Goal: Transaction & Acquisition: Book appointment/travel/reservation

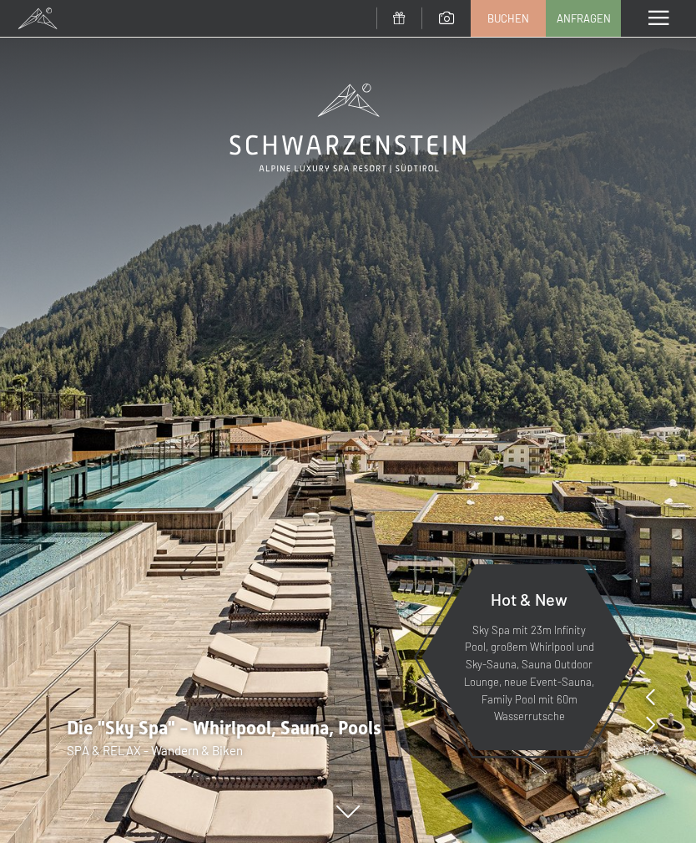
click at [667, 17] on span at bounding box center [659, 18] width 20 height 15
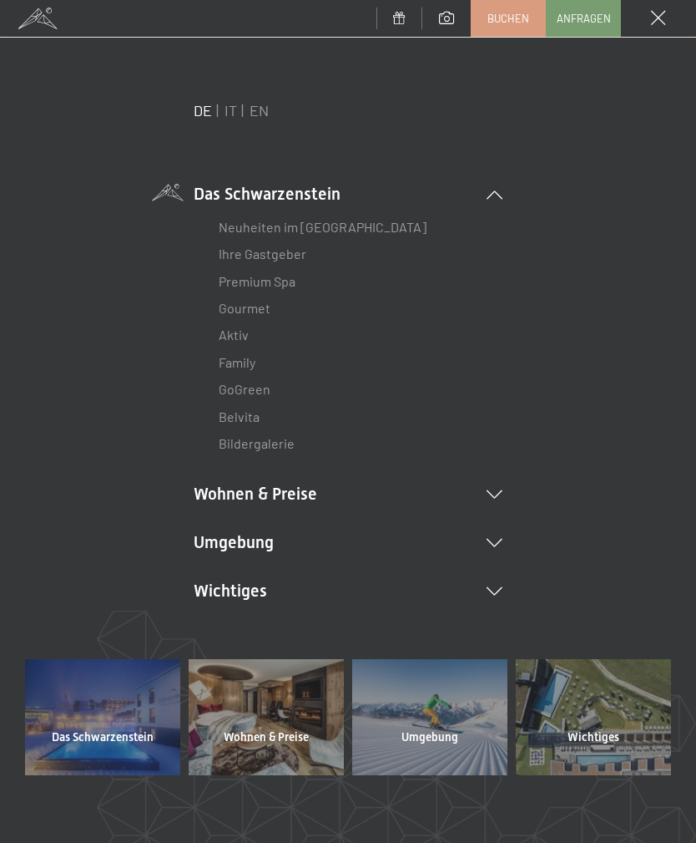
click at [569, 33] on link "Anfragen" at bounding box center [583, 18] width 73 height 35
click at [499, 27] on link "Buchen" at bounding box center [508, 18] width 73 height 35
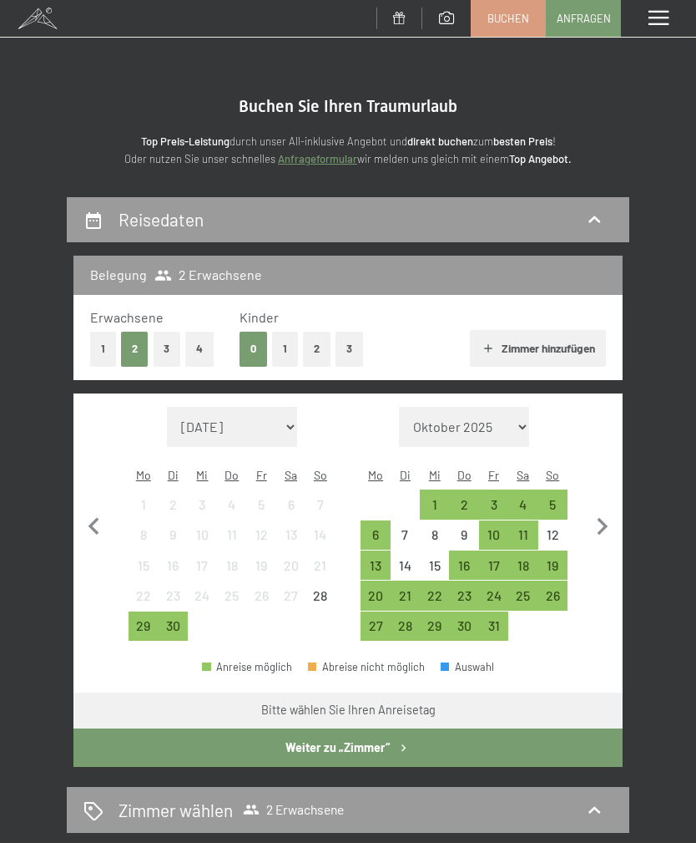
click at [606, 509] on icon "button" at bounding box center [602, 526] width 35 height 35
select select "[DATE]"
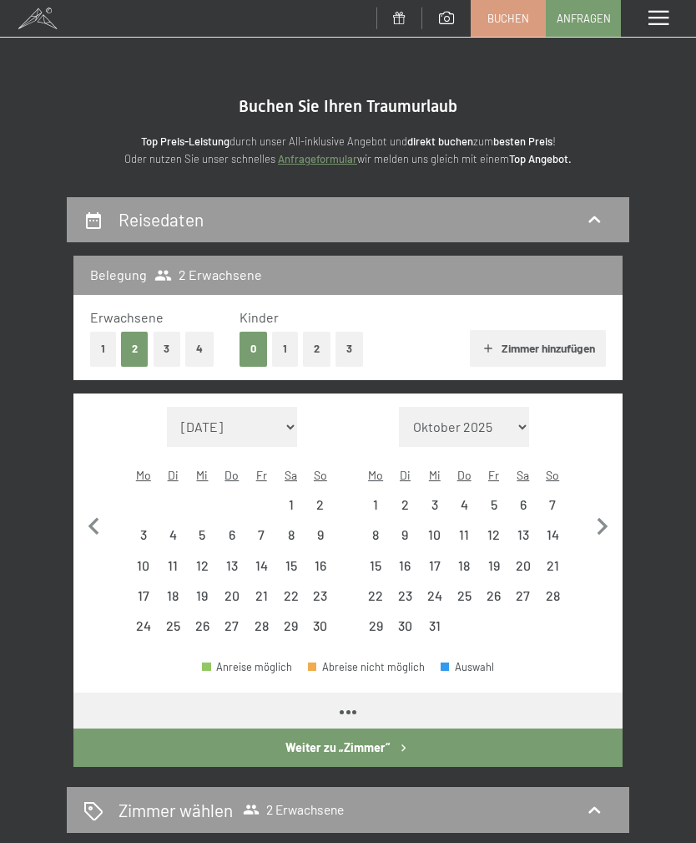
click at [612, 512] on icon "button" at bounding box center [602, 526] width 35 height 35
click at [611, 512] on icon "button" at bounding box center [602, 526] width 35 height 35
click at [611, 513] on icon "button" at bounding box center [602, 526] width 35 height 35
select select "[DATE]"
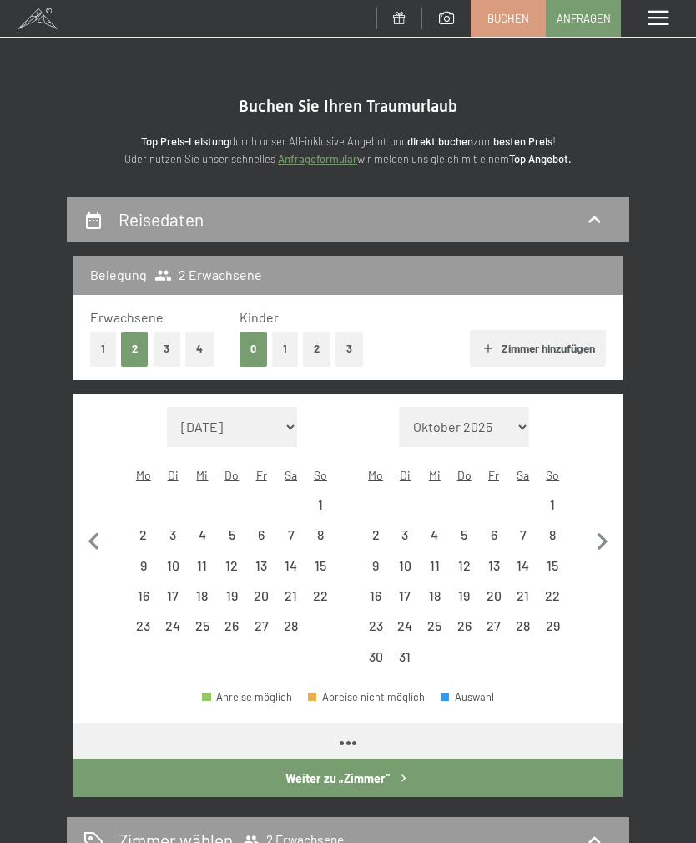
click at [610, 524] on icon "button" at bounding box center [602, 541] width 35 height 35
click at [609, 510] on button "button" at bounding box center [602, 540] width 35 height 266
select select "[DATE]"
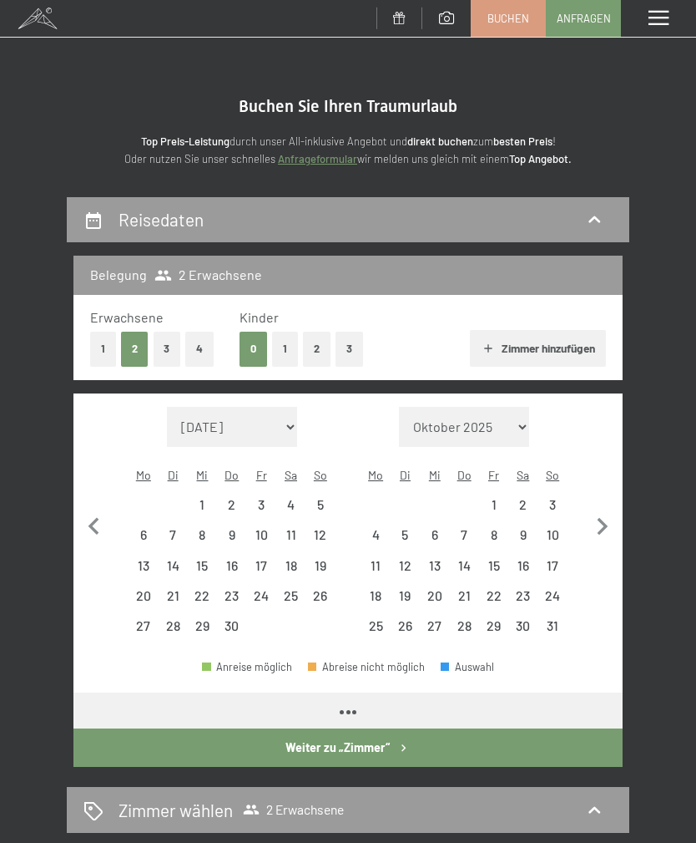
select select "[DATE]"
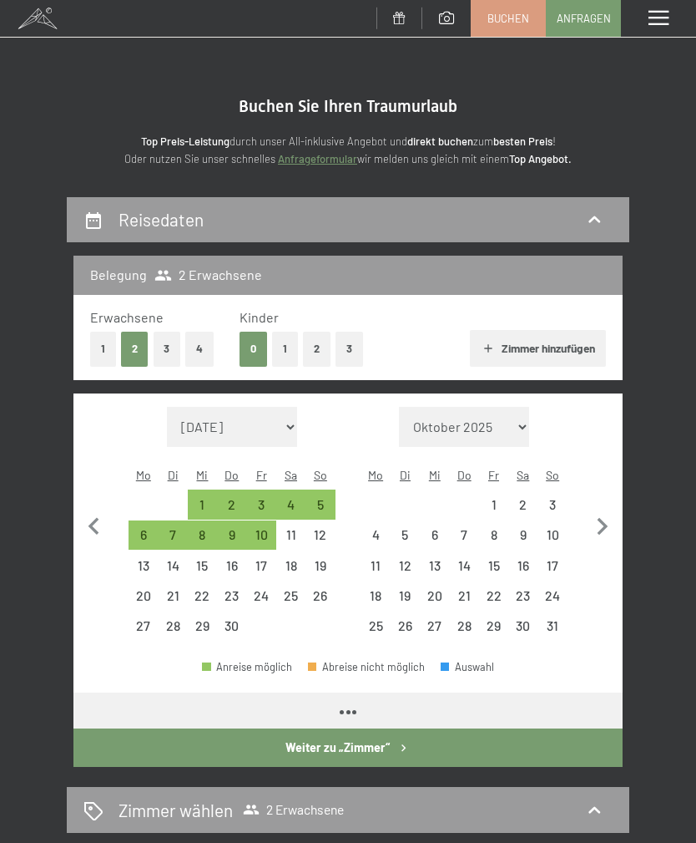
click at [603, 518] on icon "button" at bounding box center [603, 527] width 11 height 18
select select "[DATE]"
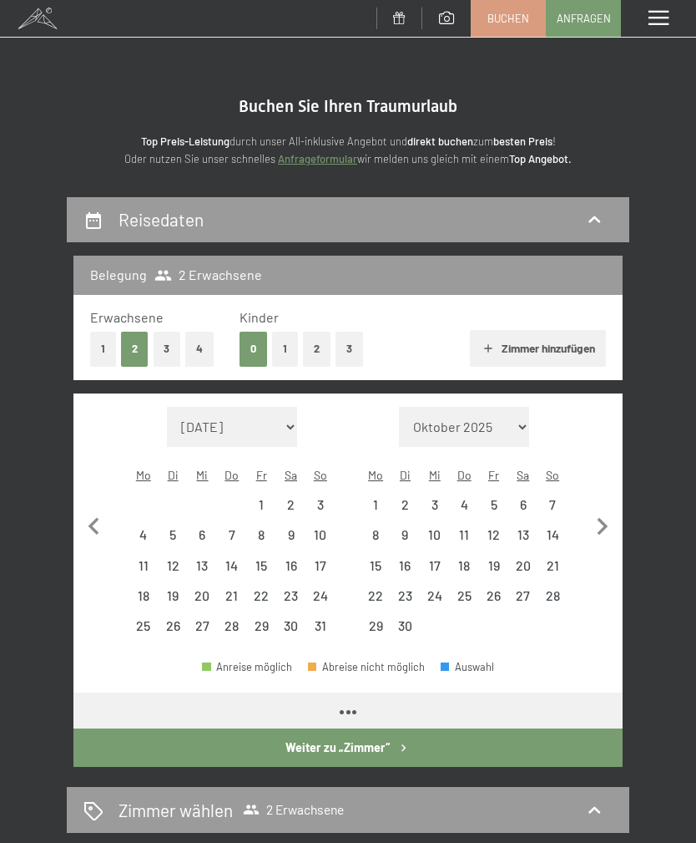
select select "[DATE]"
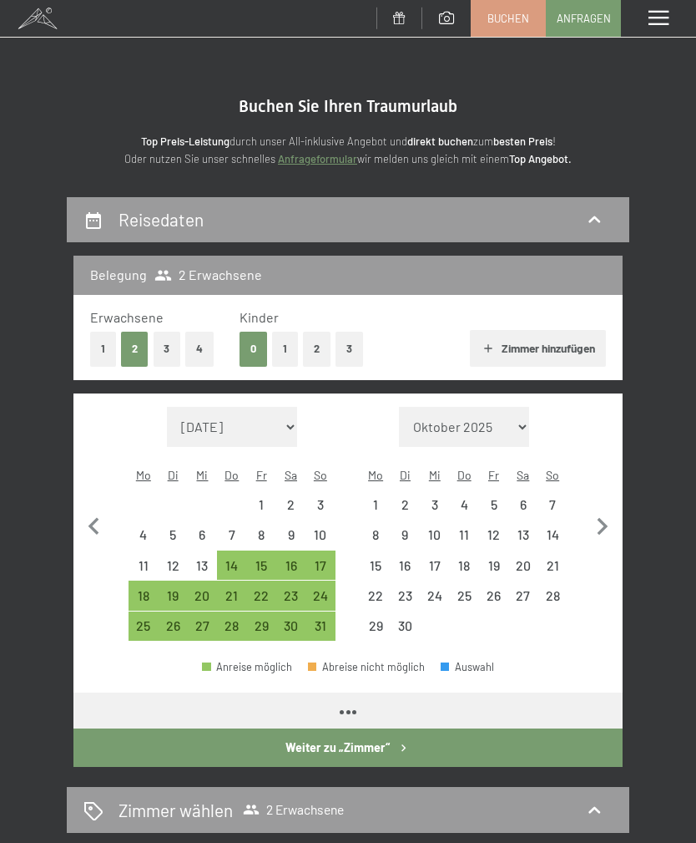
select select "[DATE]"
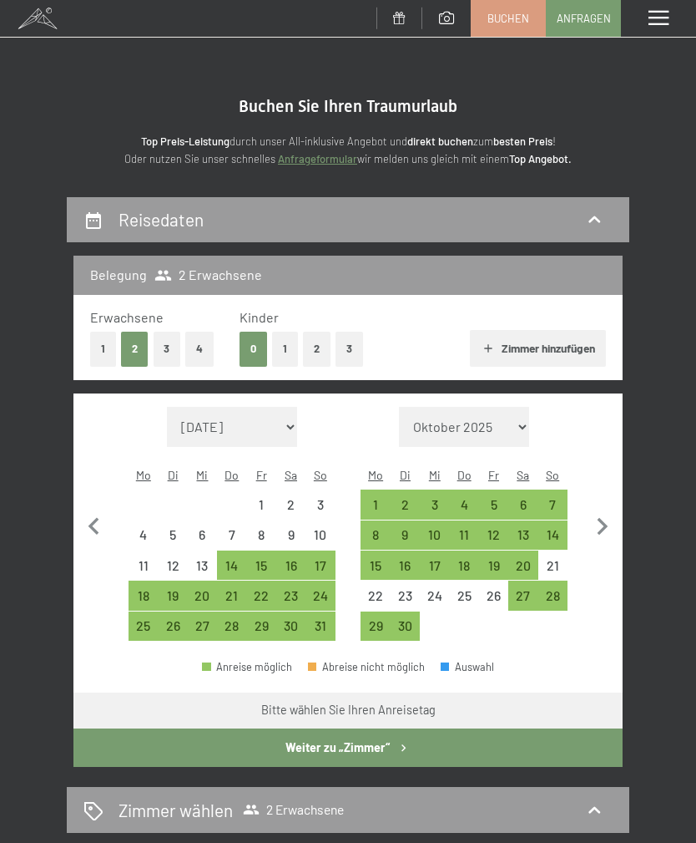
click at [543, 559] on div "21" at bounding box center [553, 572] width 26 height 26
select select "[DATE]"
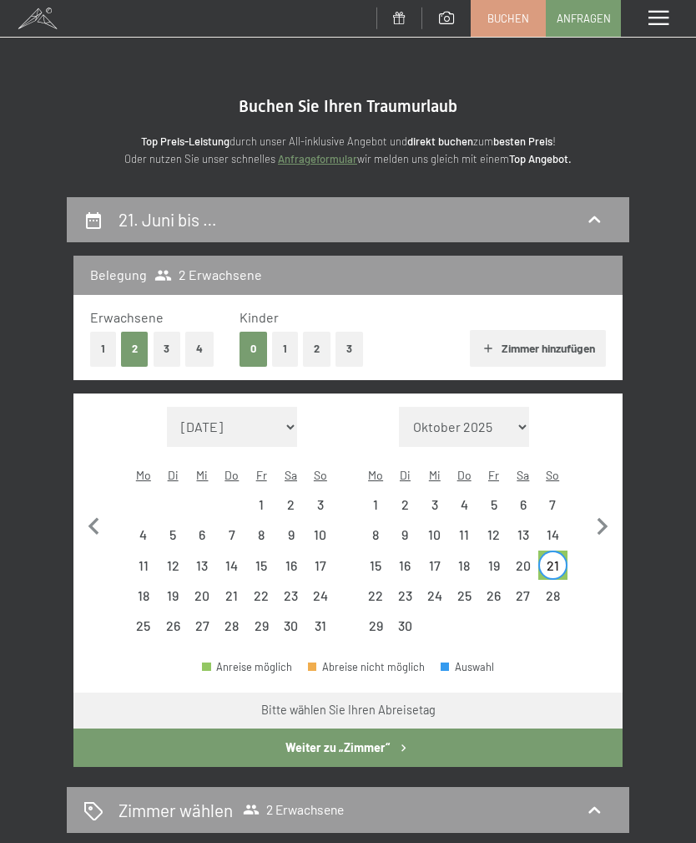
click at [551, 589] on div "28" at bounding box center [553, 602] width 26 height 26
select select "[DATE]"
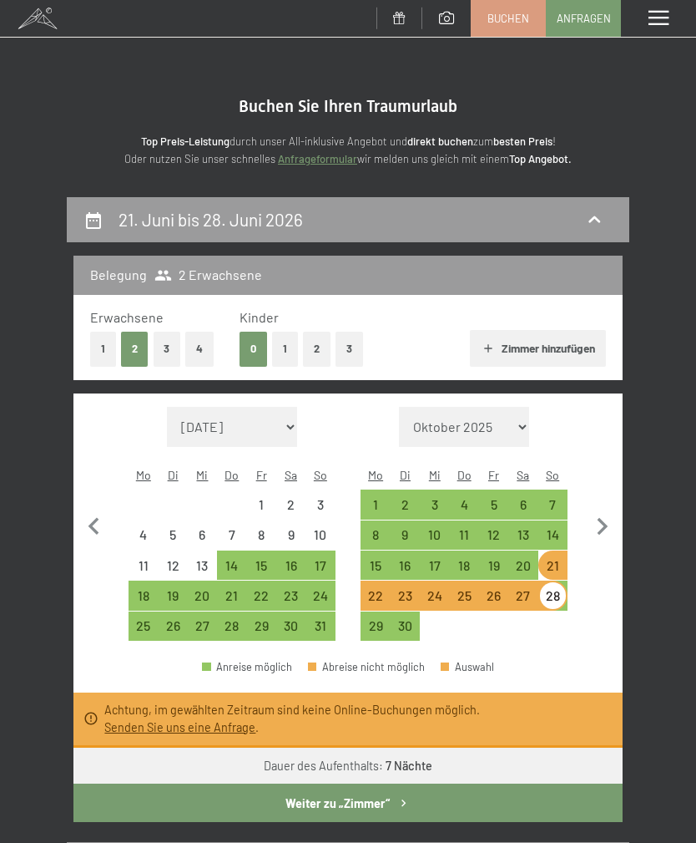
click at [469, 783] on button "Weiter zu „Zimmer“" at bounding box center [347, 802] width 549 height 38
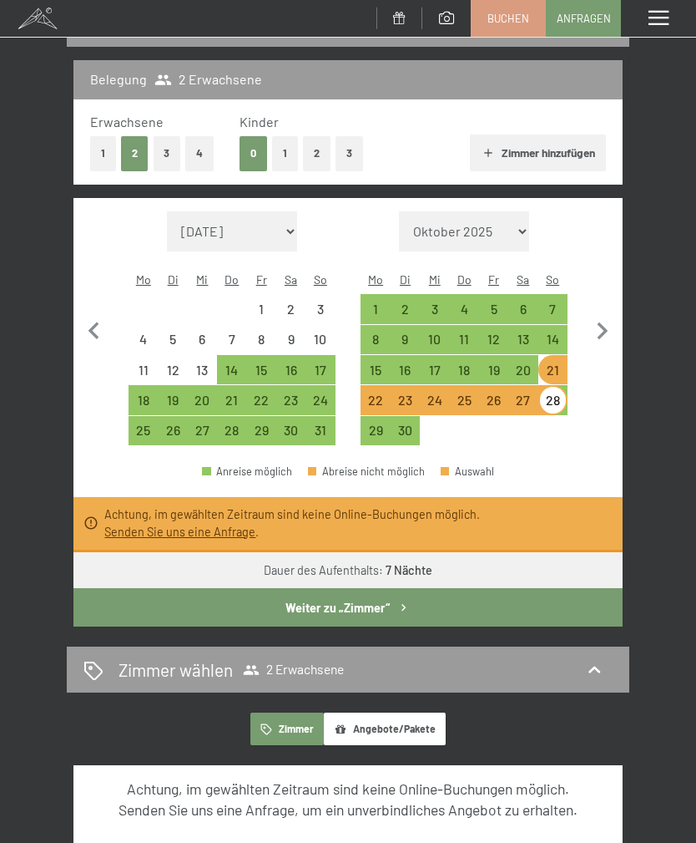
select select "[DATE]"
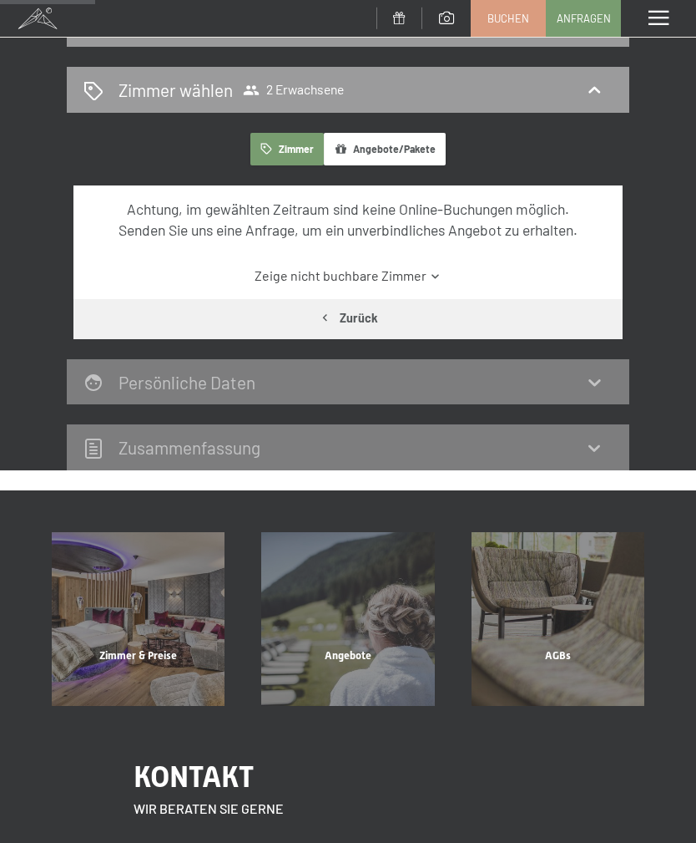
click at [330, 326] on button "Zurück" at bounding box center [347, 318] width 549 height 38
select select "[DATE]"
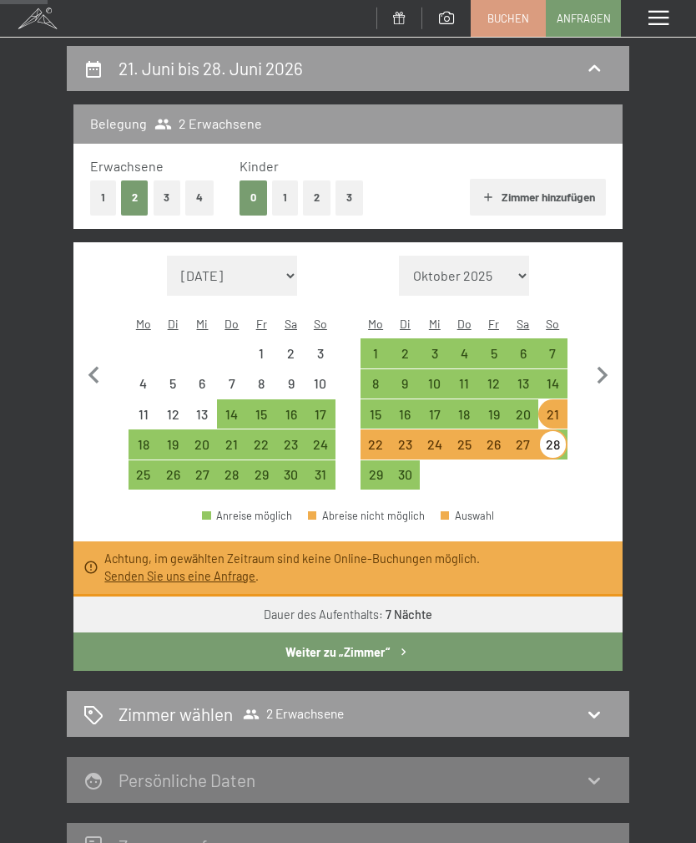
scroll to position [0, 0]
